Goal: Transaction & Acquisition: Purchase product/service

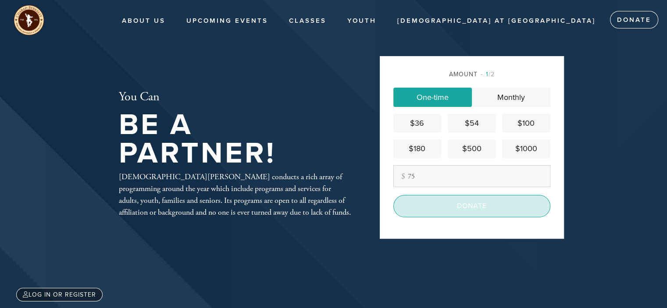
type input "75"
click at [456, 203] on input "Donate" at bounding box center [471, 206] width 157 height 22
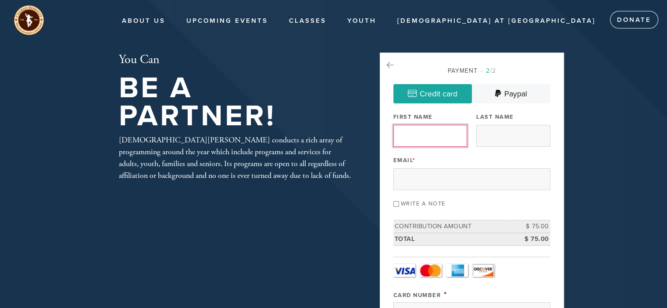
click at [406, 140] on input "First Name" at bounding box center [430, 136] width 74 height 22
click at [436, 164] on div "Email *" at bounding box center [471, 172] width 157 height 36
click at [402, 133] on input "First Name" at bounding box center [430, 136] width 74 height 22
type input "[PERSON_NAME]"
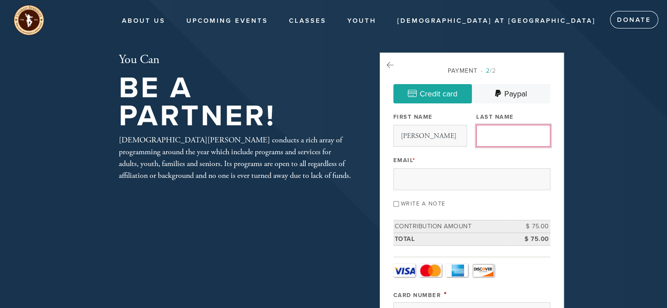
type input "Factor"
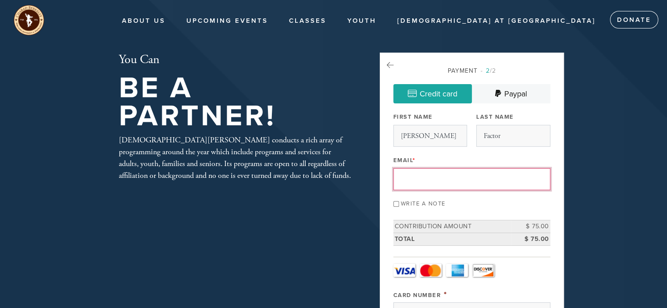
type input "[EMAIL_ADDRESS][DOMAIN_NAME]"
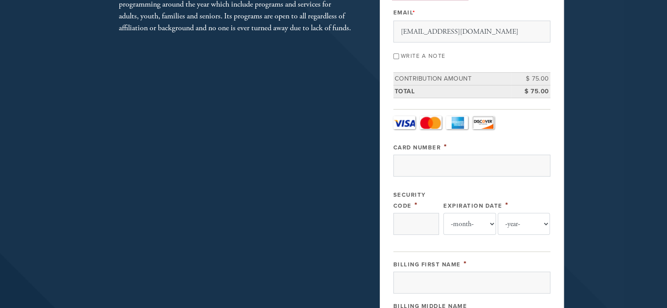
scroll to position [175, 0]
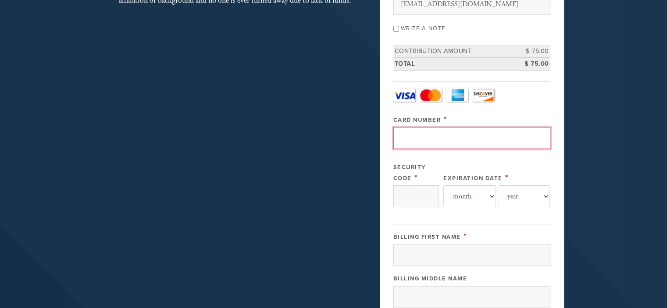
click at [454, 139] on input "Card Number" at bounding box center [471, 138] width 157 height 22
type input "[CREDIT_CARD_NUMBER]"
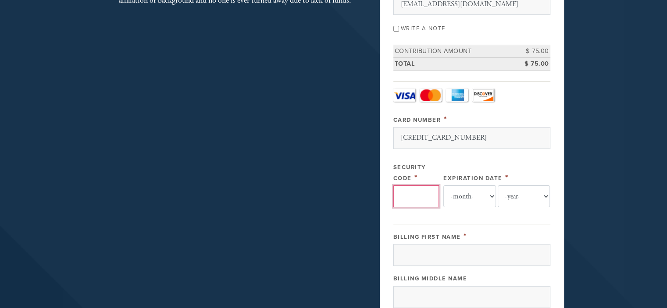
type input "731"
select select "8"
select select "2028"
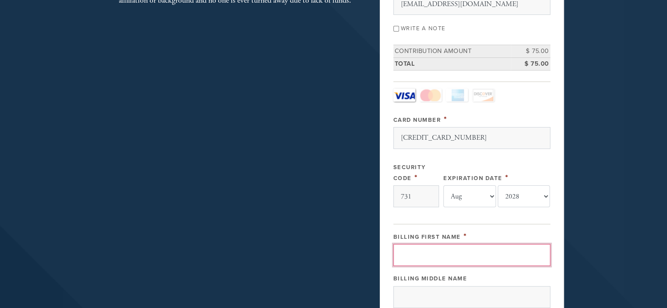
click at [459, 254] on input "Billing First Name" at bounding box center [471, 255] width 157 height 22
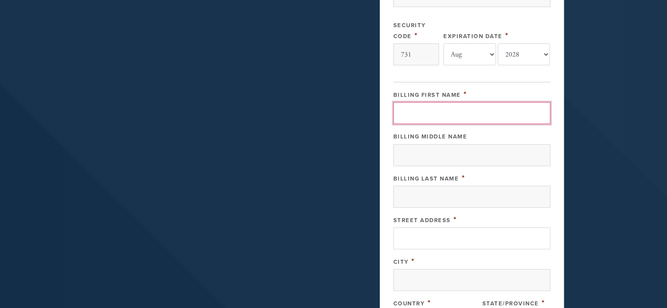
scroll to position [341, 0]
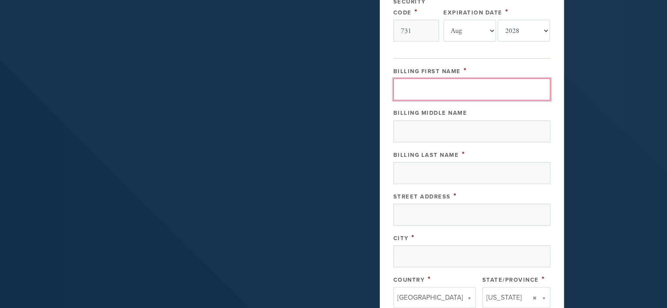
type input "[PERSON_NAME]"
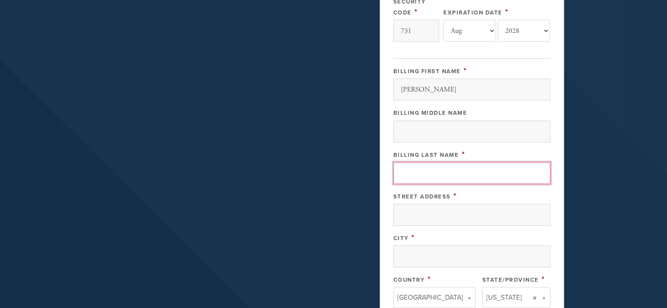
type input "Factor"
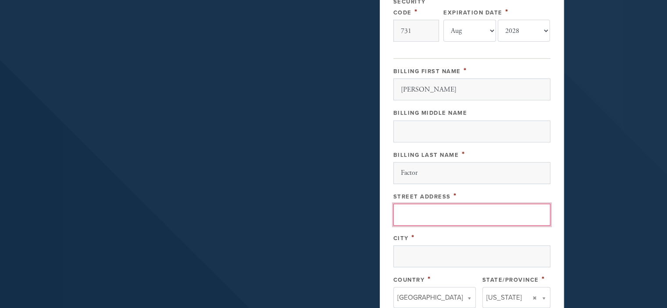
type input "[STREET_ADDRESS]"
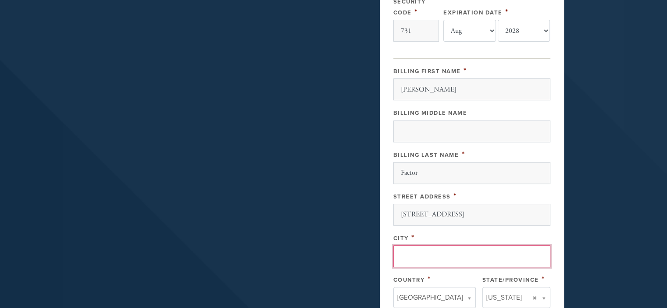
type input "Berkeley"
type input "CA"
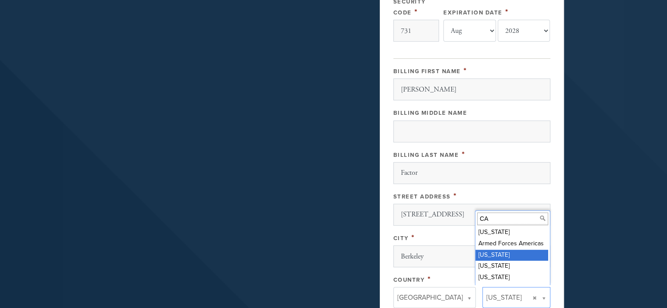
type input "CA"
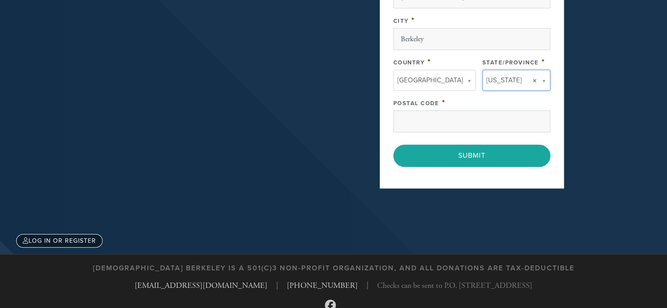
scroll to position [560, 0]
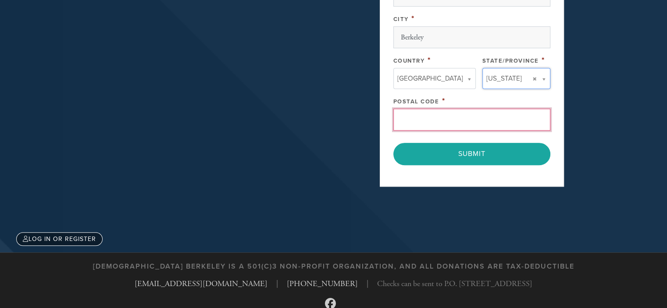
click at [412, 118] on input "Postal Code" at bounding box center [471, 120] width 157 height 22
type input "94707"
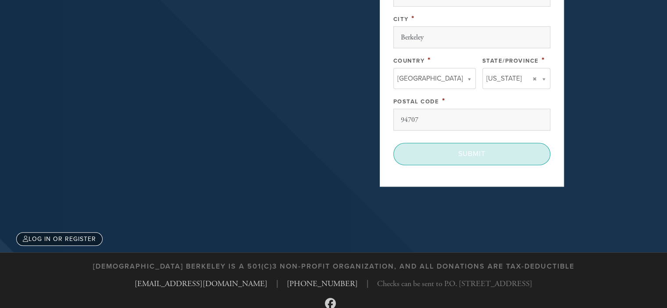
click at [515, 152] on input "Submit" at bounding box center [471, 154] width 157 height 22
